Goal: Task Accomplishment & Management: Complete application form

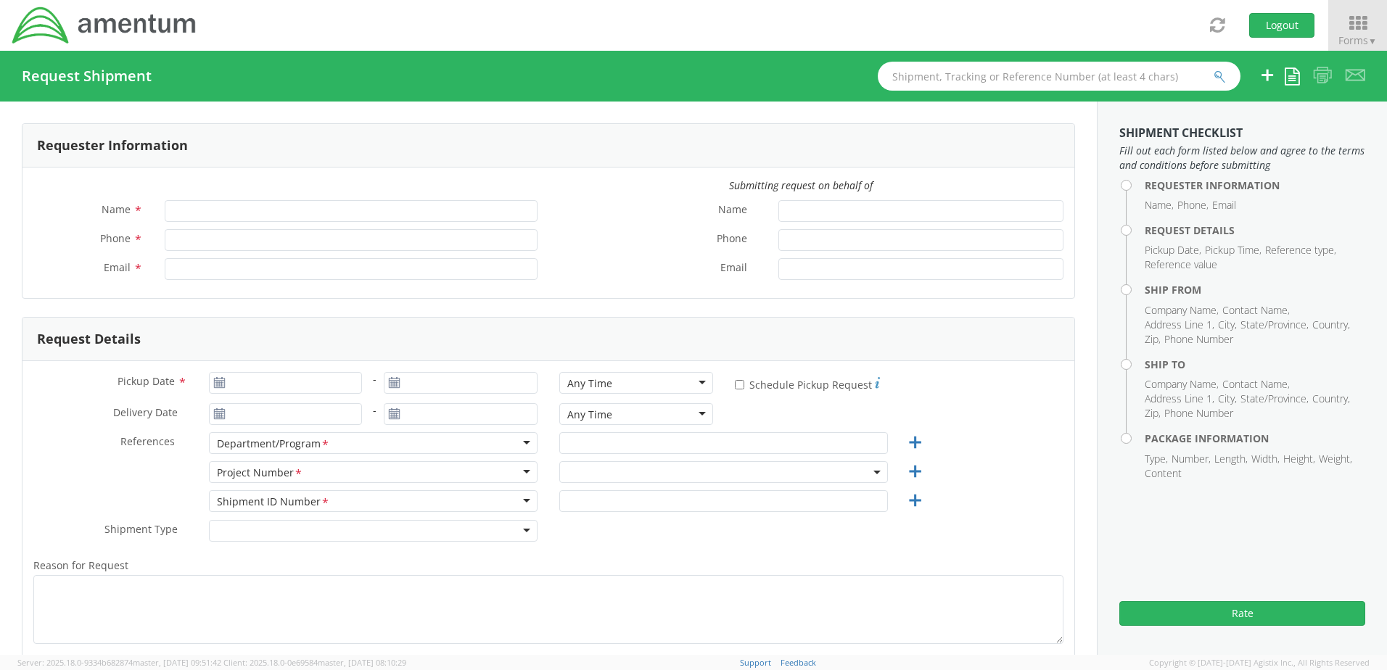
type input "[PERSON_NAME]"
type input "[PHONE_NUMBER]"
type input "[PERSON_NAME][EMAIL_ADDRESS][PERSON_NAME][DOMAIN_NAME]"
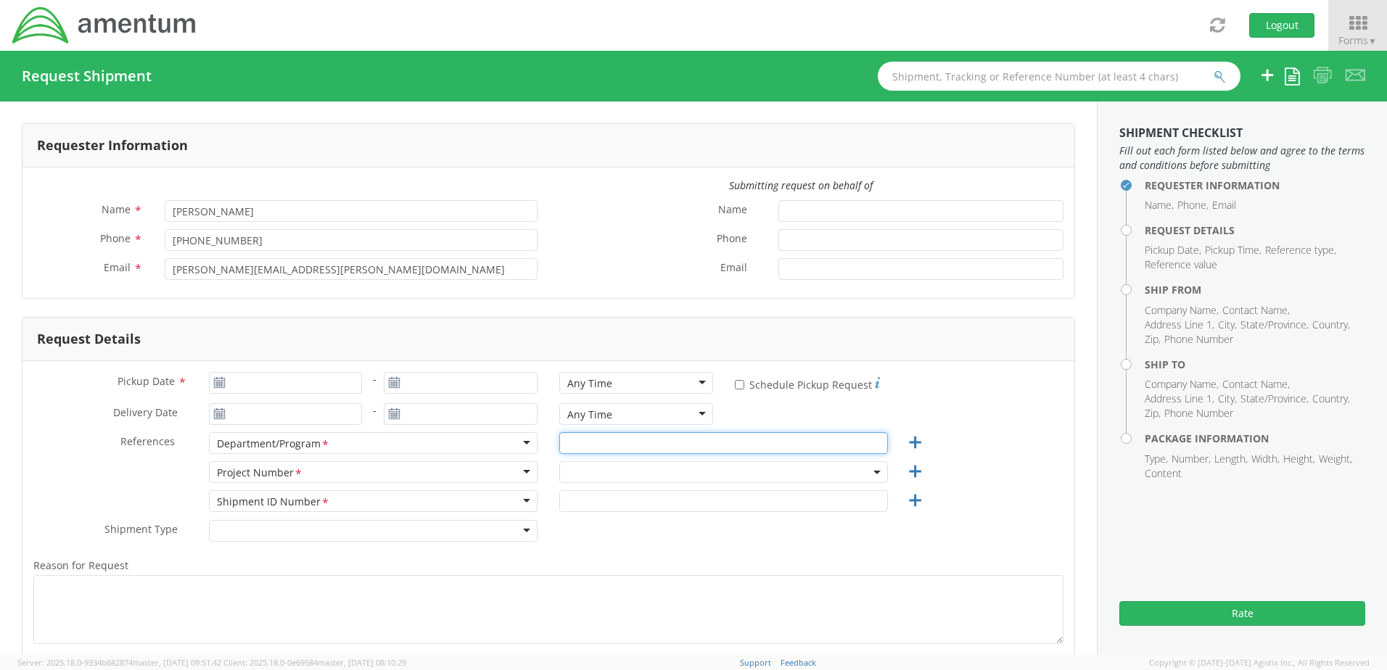
click at [611, 443] on input "text" at bounding box center [723, 443] width 329 height 22
click at [609, 471] on span at bounding box center [723, 472] width 329 height 22
select select "ADMN.100123.DSKSP"
click at [609, 493] on input "search" at bounding box center [722, 496] width 318 height 22
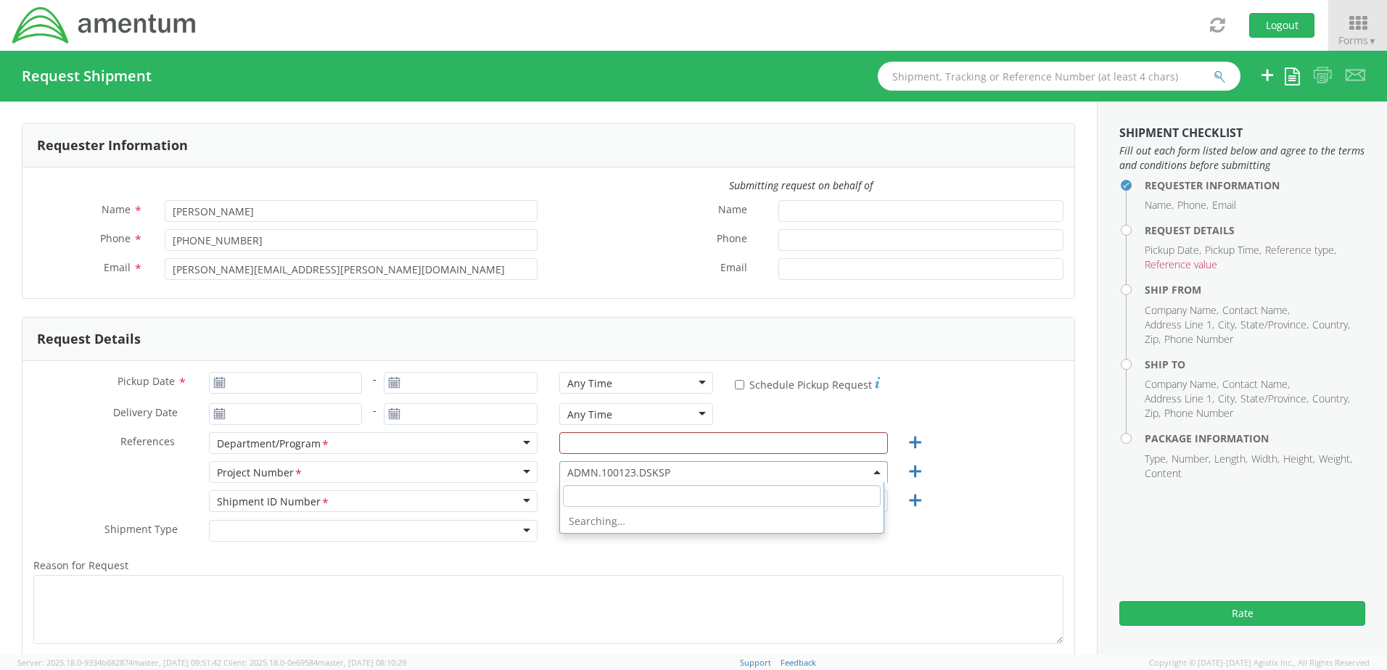
paste input "4946.21.0.C.001AA.020201000000"
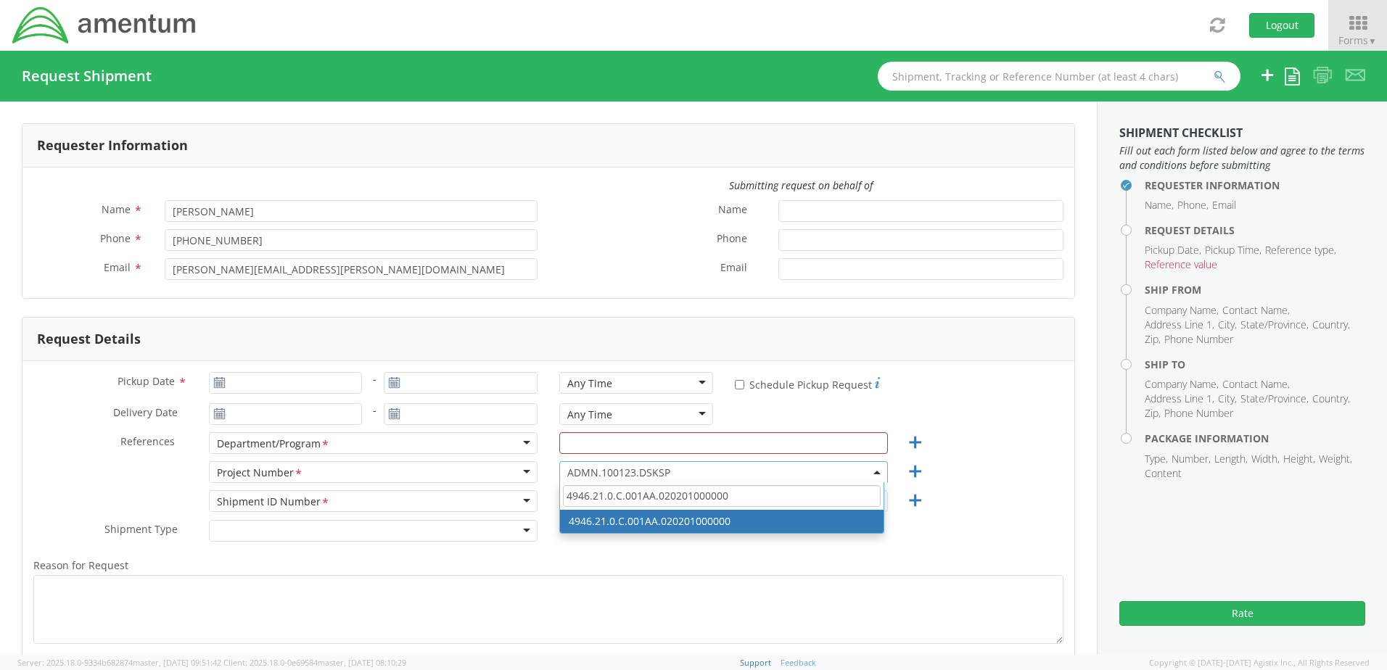
type input "4946.21.0.C.001AA.020201000000"
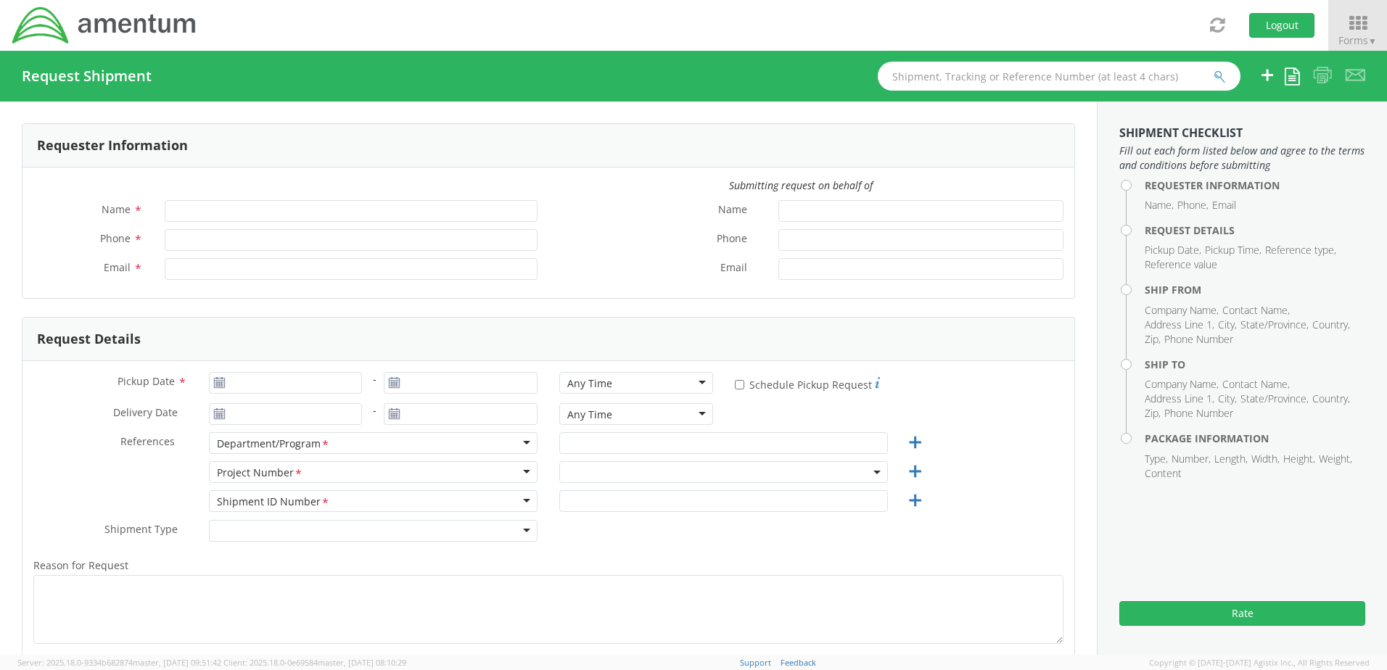
type input "[PERSON_NAME]"
type input "[PHONE_NUMBER]"
type input "[PERSON_NAME][EMAIL_ADDRESS][PERSON_NAME][DOMAIN_NAME]"
click at [626, 472] on span at bounding box center [723, 472] width 329 height 22
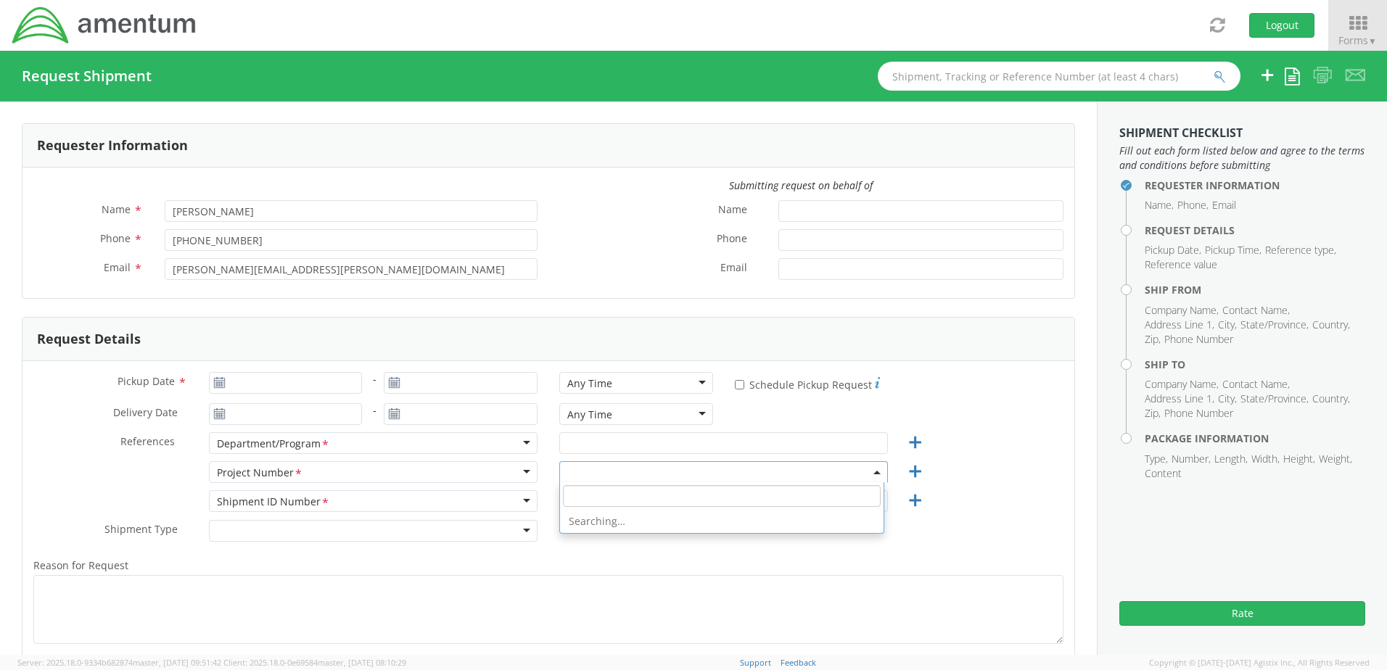
select select "ADMN.100123.DSKSP"
click at [625, 504] on input "search" at bounding box center [722, 496] width 318 height 22
paste input "4856.PM.00.C.000000.0000.0000"
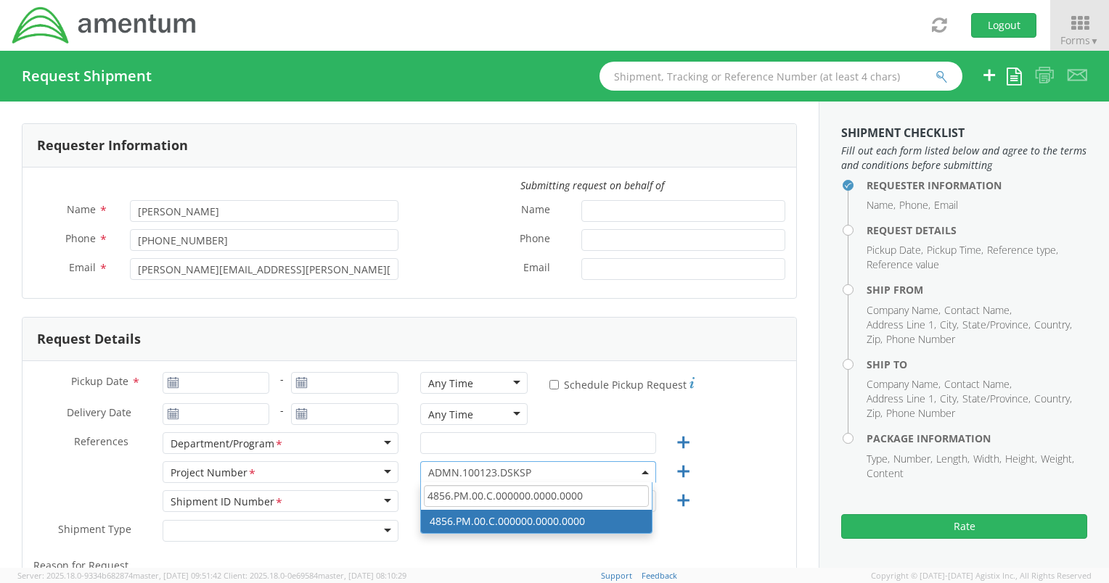
paste input "ADMN.600394.0"
paste input "705379.1ALAC"
type input "ADMN.705379.1ALAC"
